Goal: Book appointment/travel/reservation

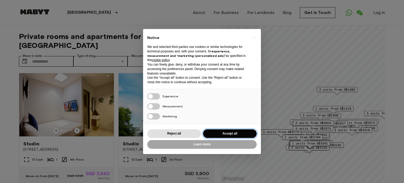
drag, startPoint x: 225, startPoint y: 133, endPoint x: 217, endPoint y: 132, distance: 7.7
click at [225, 133] on button "Accept all" at bounding box center [230, 133] width 54 height 9
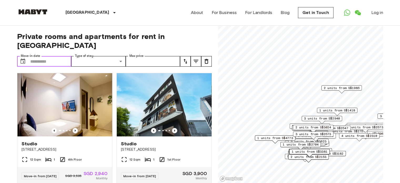
click at [37, 56] on input "Move-in date" at bounding box center [50, 61] width 41 height 11
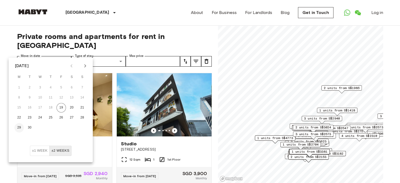
click at [18, 128] on button "29" at bounding box center [18, 127] width 9 height 9
type input "**********"
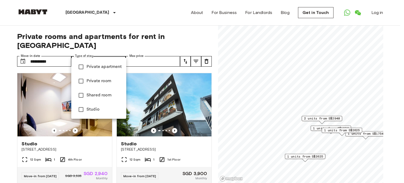
type input "******"
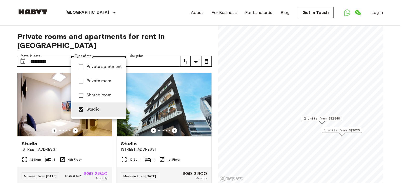
click at [147, 53] on div at bounding box center [202, 91] width 404 height 183
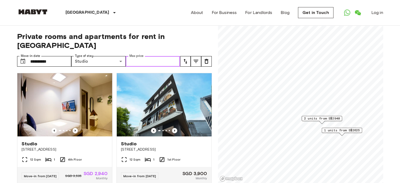
click at [147, 56] on input "Max price" at bounding box center [153, 61] width 54 height 11
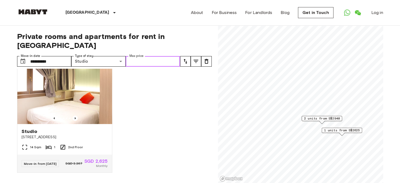
scroll to position [136, 0]
click at [53, 93] on img at bounding box center [64, 92] width 95 height 63
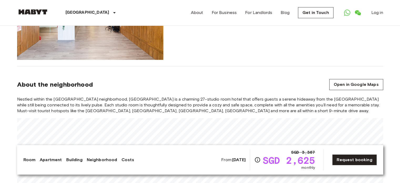
scroll to position [447, 0]
